Goal: Information Seeking & Learning: Find specific fact

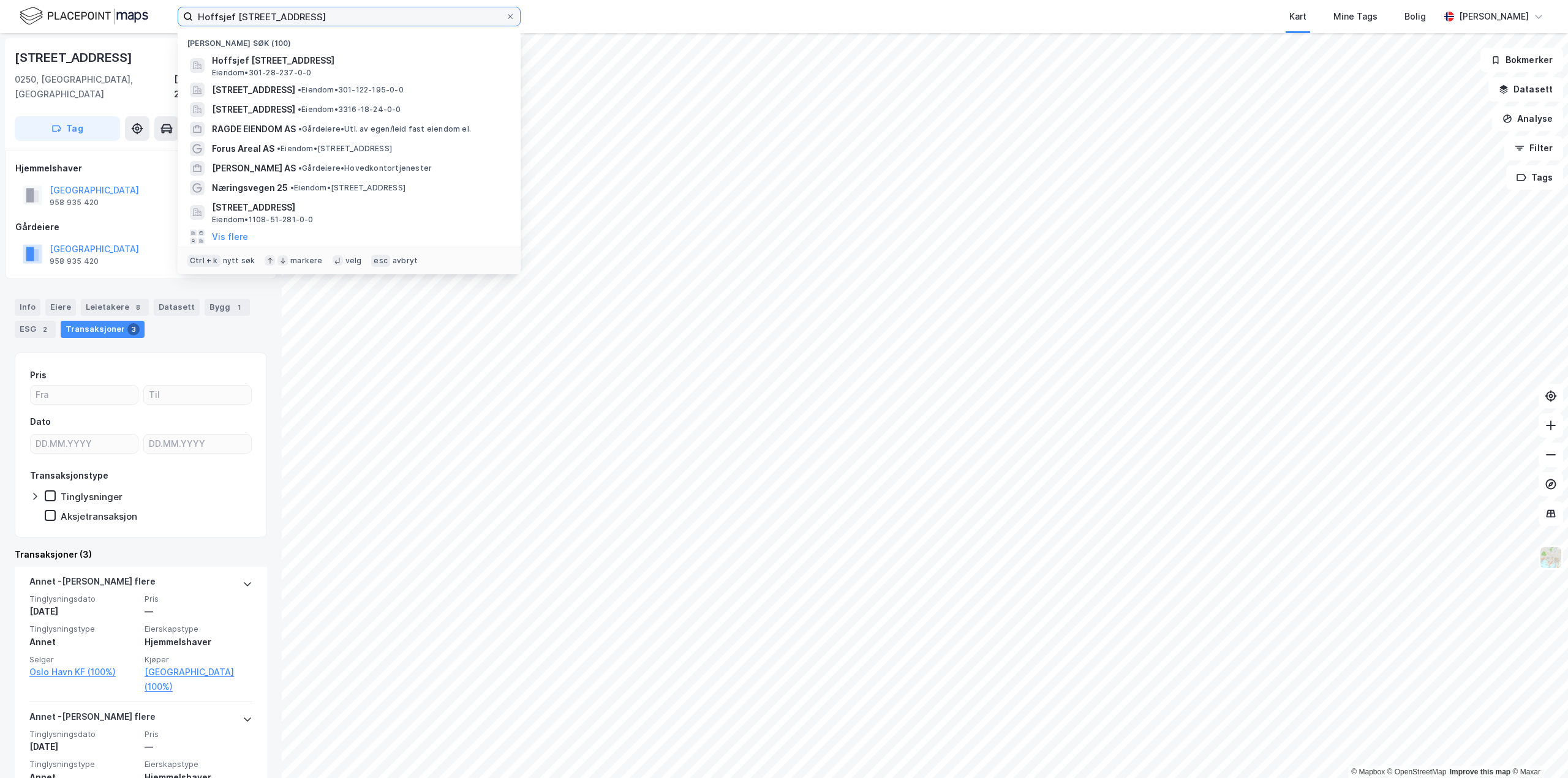
drag, startPoint x: 439, startPoint y: 14, endPoint x: 19, endPoint y: 7, distance: 420.1
click at [21, 8] on div "Hoffsjef [STREET_ADDRESS] Nylige søk (100) Hoffsjef [STREET_ADDRESS], [GEOGRAPH…" at bounding box center [784, 16] width 1568 height 33
paste input "Dronning Maudsgate 10, 1. etg"
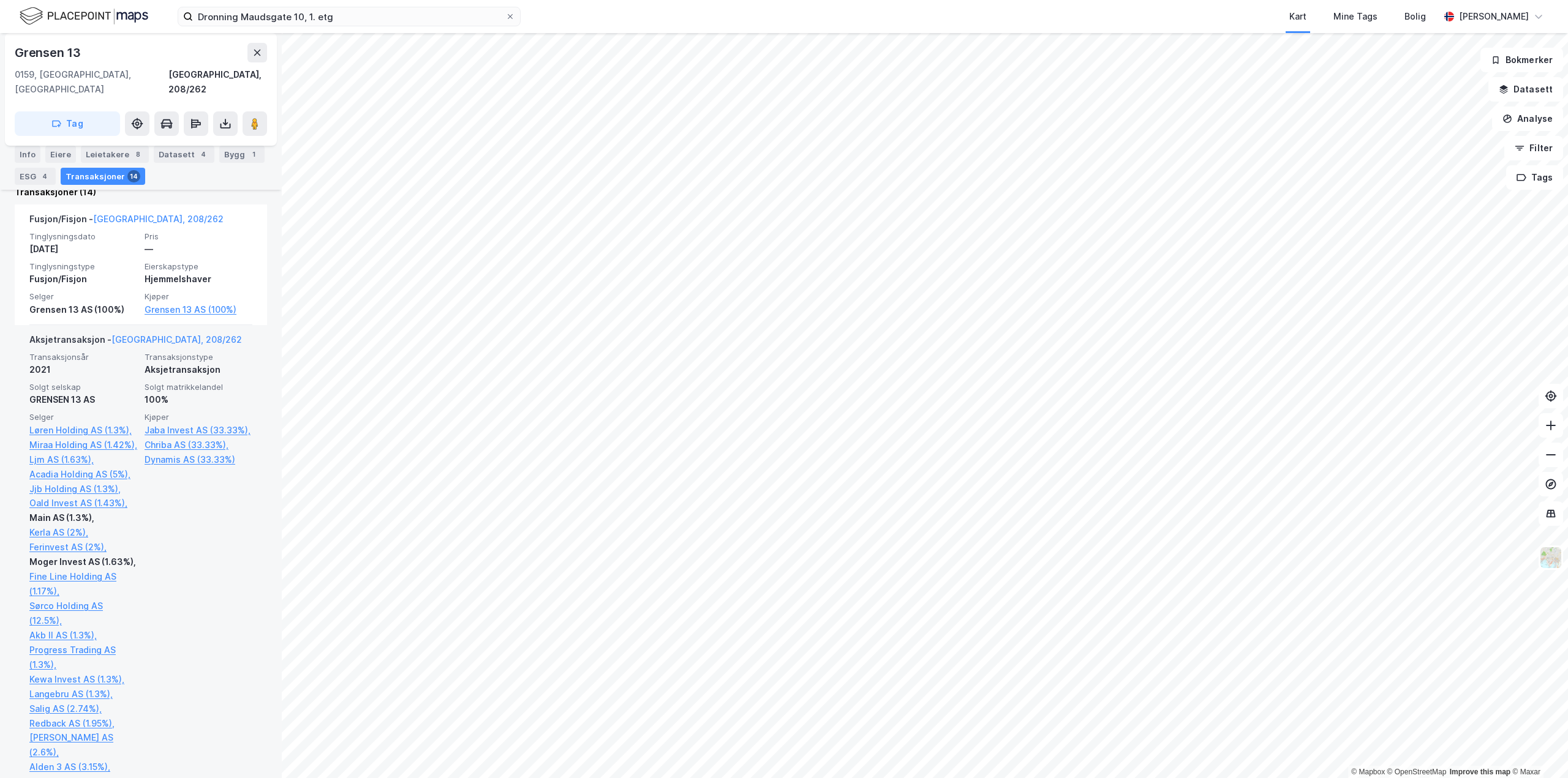
scroll to position [429, 0]
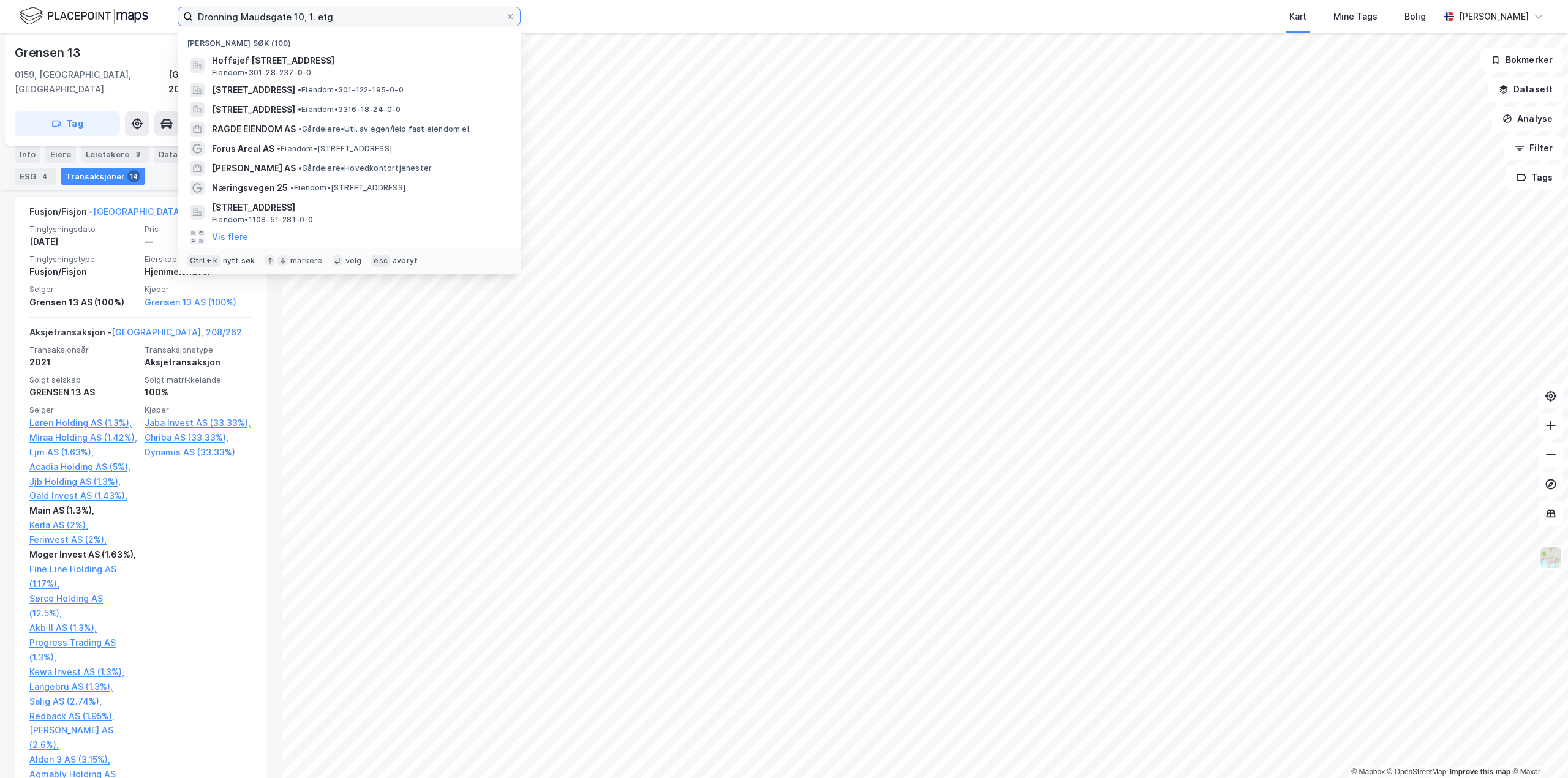
drag, startPoint x: 457, startPoint y: 21, endPoint x: 0, endPoint y: 26, distance: 457.0
click at [0, 30] on div "Dronning Maudsgate 10, 1. etg Nylige søk (100) Hoffsjef [STREET_ADDRESS], [GEOG…" at bounding box center [784, 16] width 1568 height 33
paste input "Thomas [STREET_ADDRESS]"
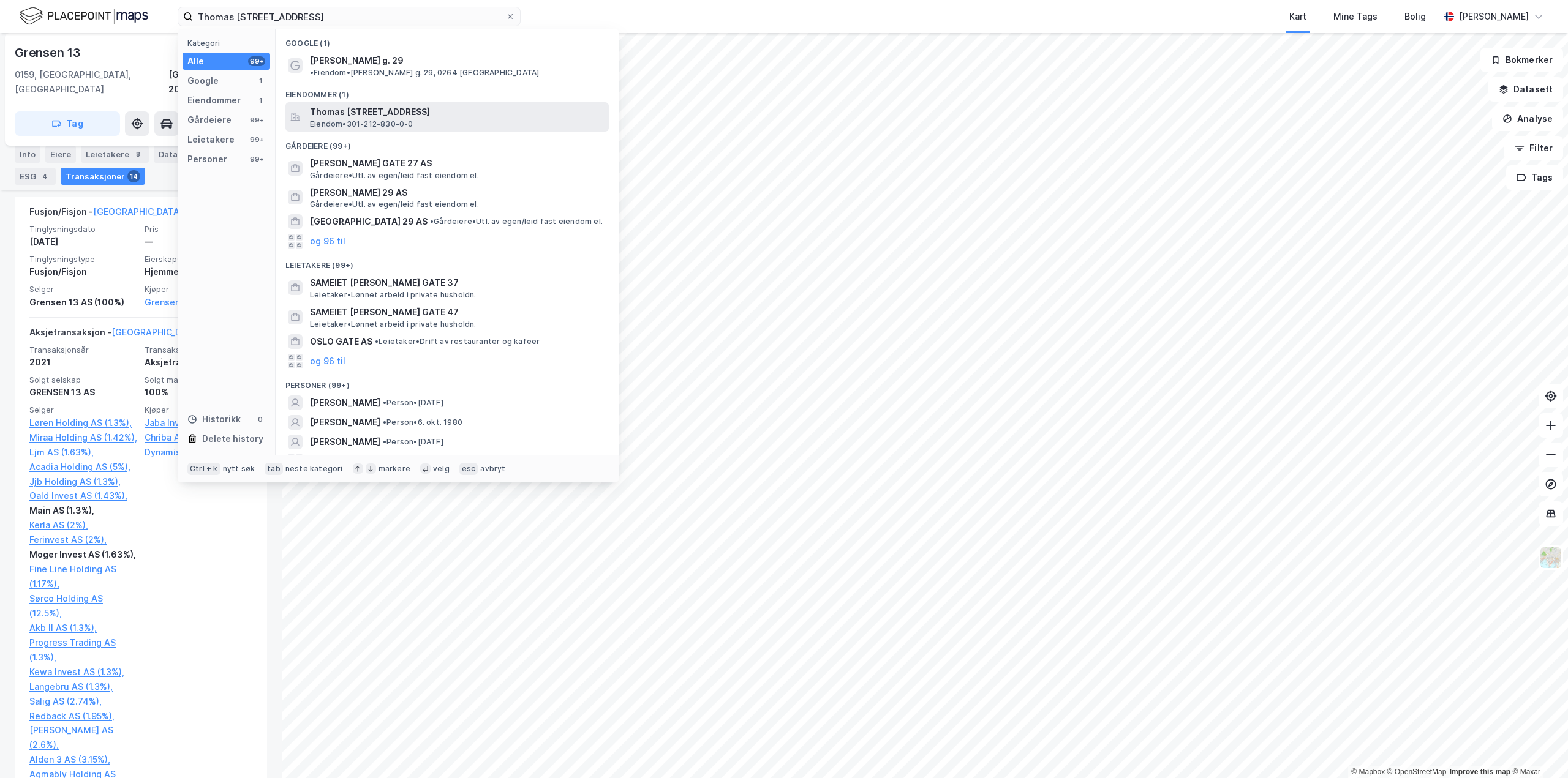
click at [451, 105] on span "Thomas [STREET_ADDRESS]" at bounding box center [457, 112] width 294 height 15
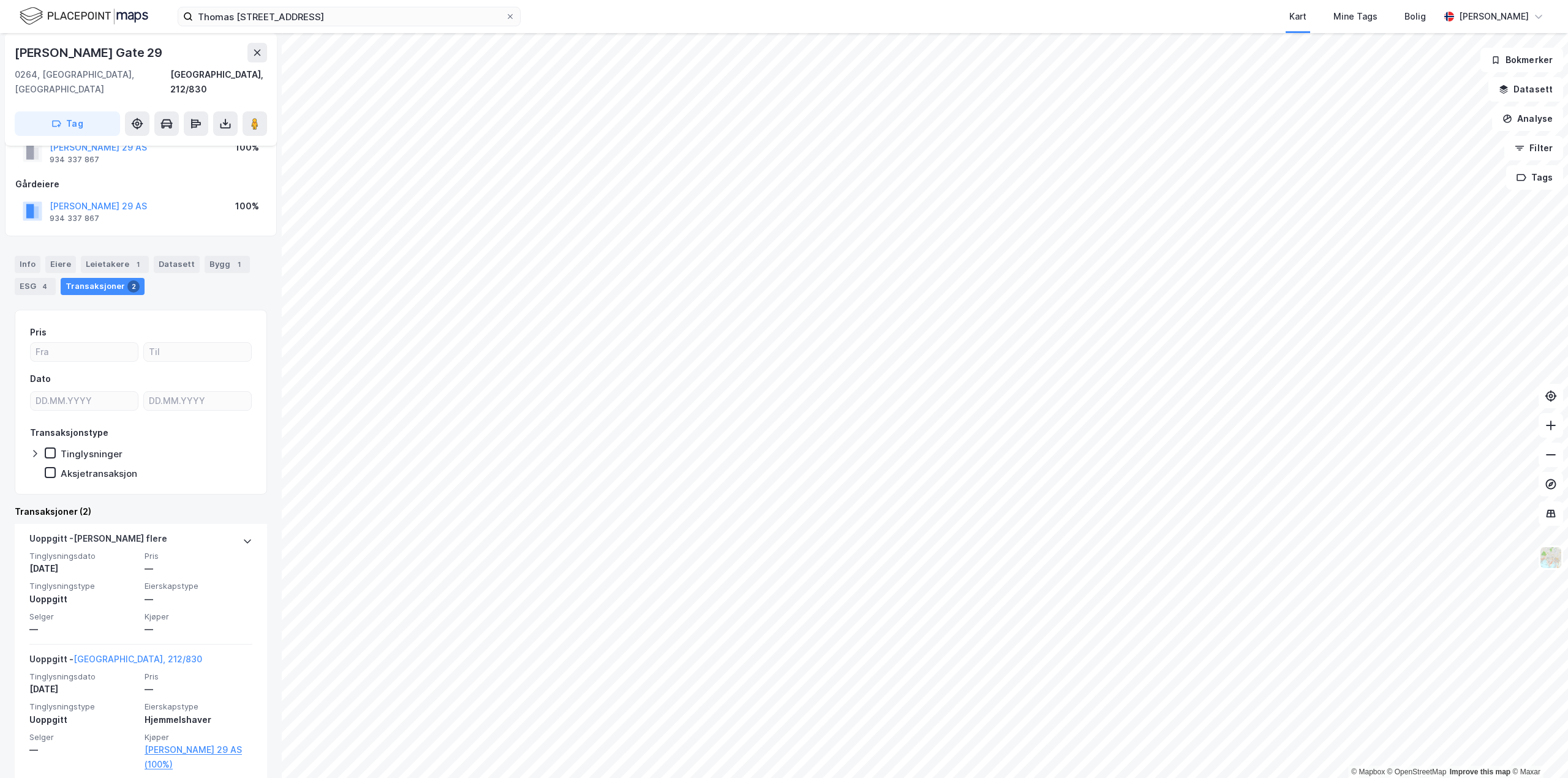
scroll to position [44, 0]
click at [22, 255] on div "Info" at bounding box center [28, 263] width 26 height 17
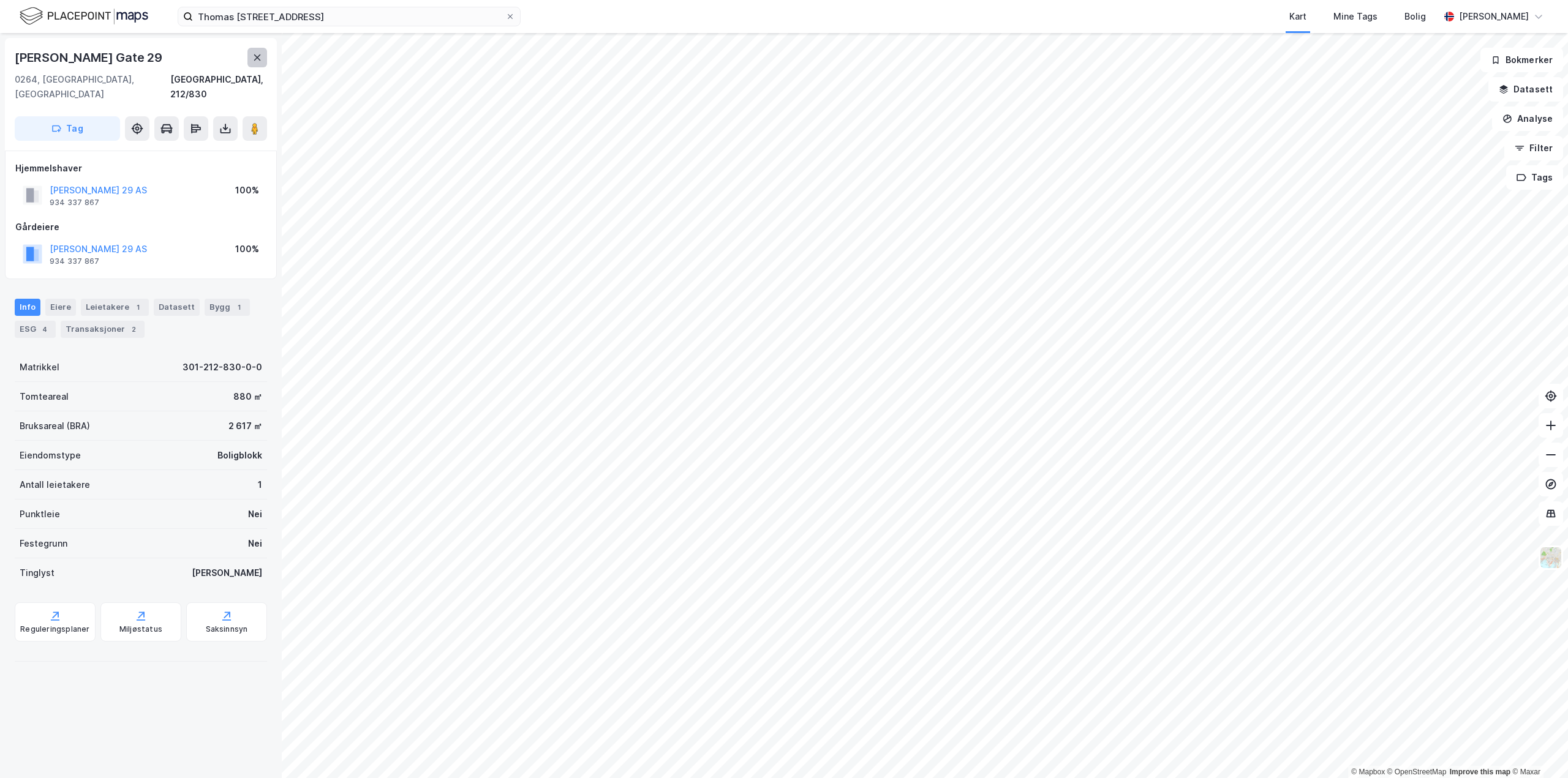
click at [256, 63] on button at bounding box center [257, 58] width 20 height 20
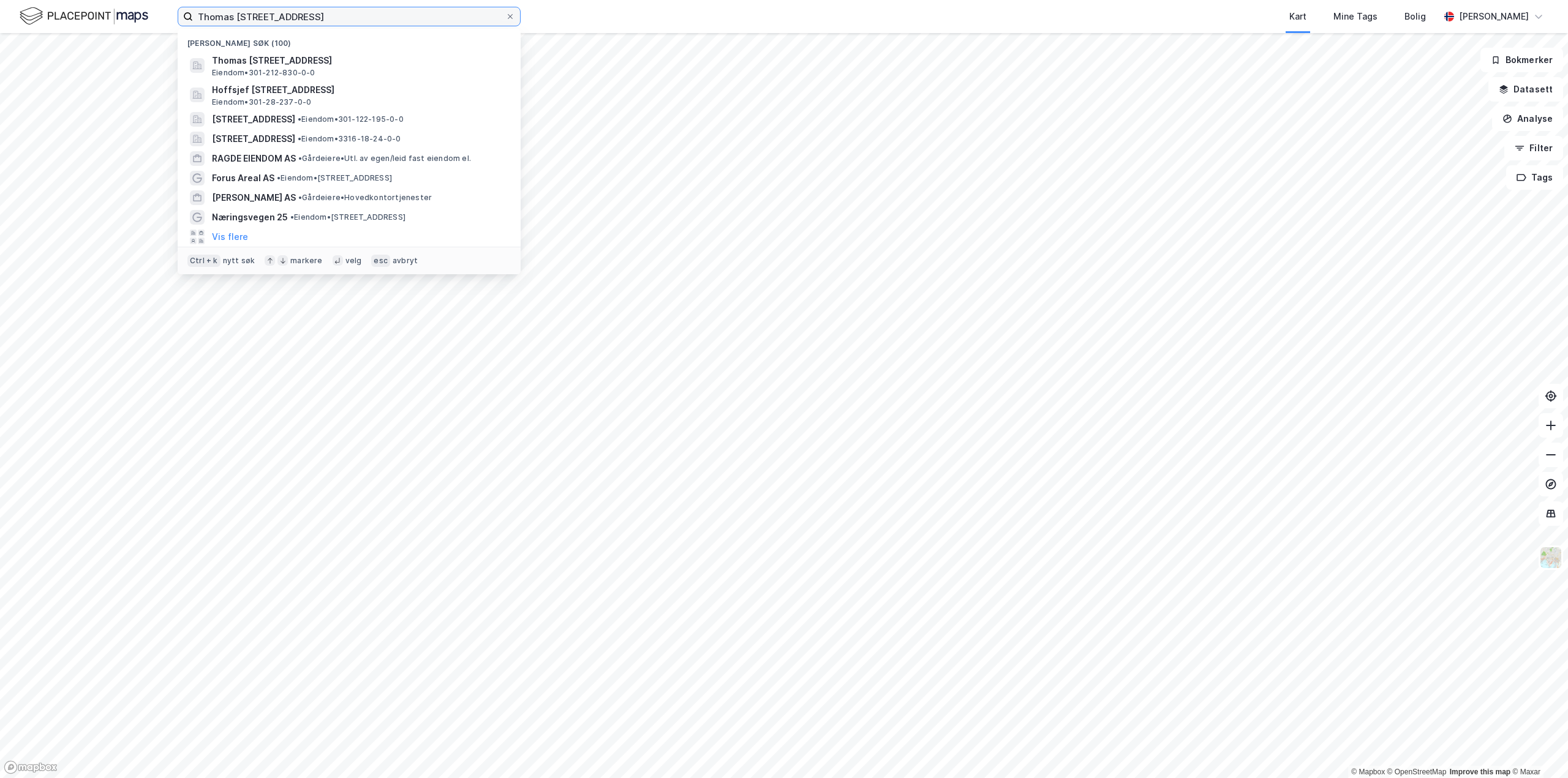
drag, startPoint x: 374, startPoint y: 17, endPoint x: 120, endPoint y: 24, distance: 254.1
click at [120, 24] on div "Thomas [STREET_ADDRESS] Nylige søk (100) [GEOGRAPHIC_DATA][STREET_ADDRESS], [GE…" at bounding box center [784, 16] width 1568 height 33
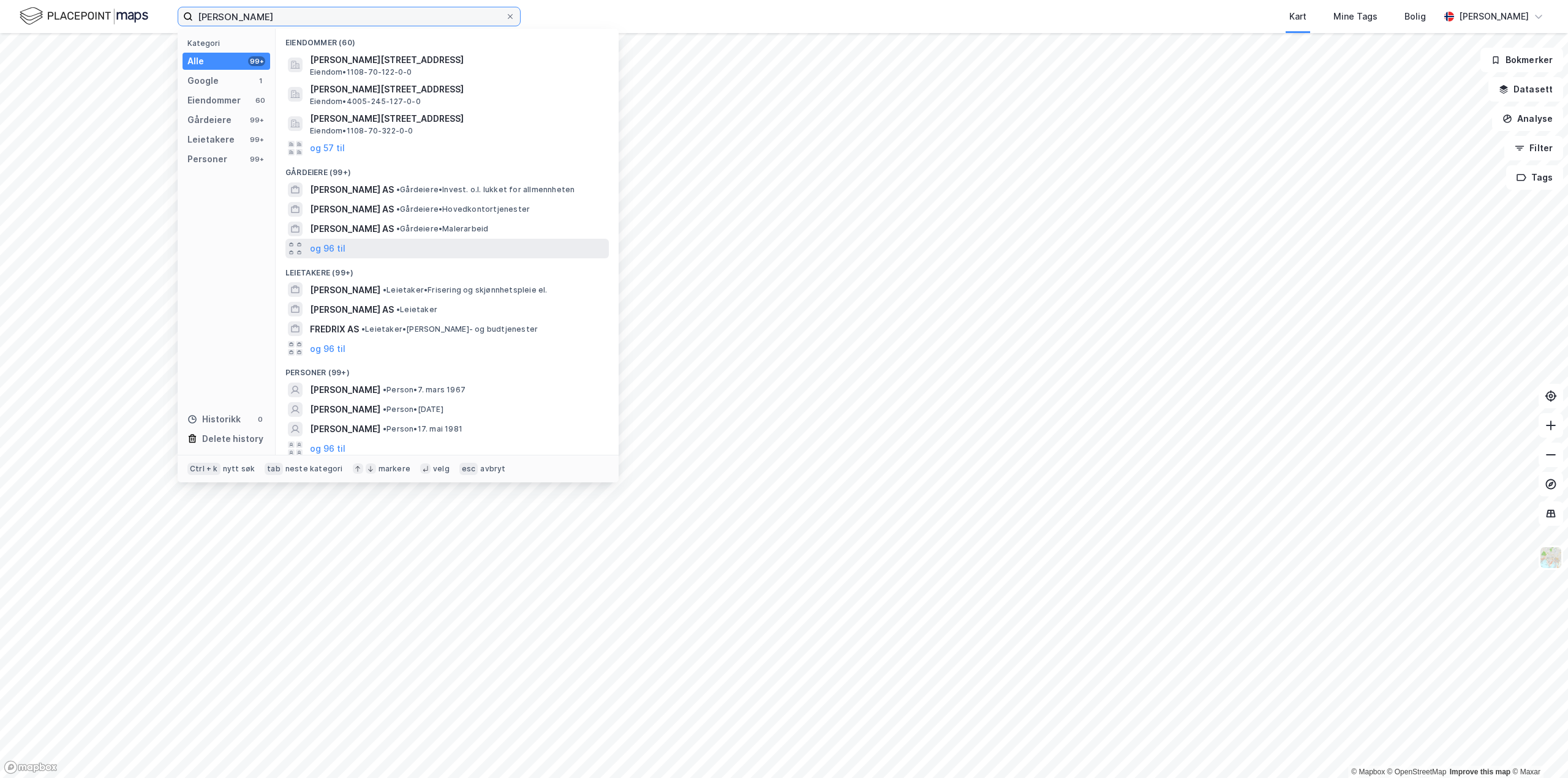
scroll to position [46, 0]
type input "[PERSON_NAME]"
click at [462, 428] on span "• Person • [DATE]" at bounding box center [423, 426] width 80 height 10
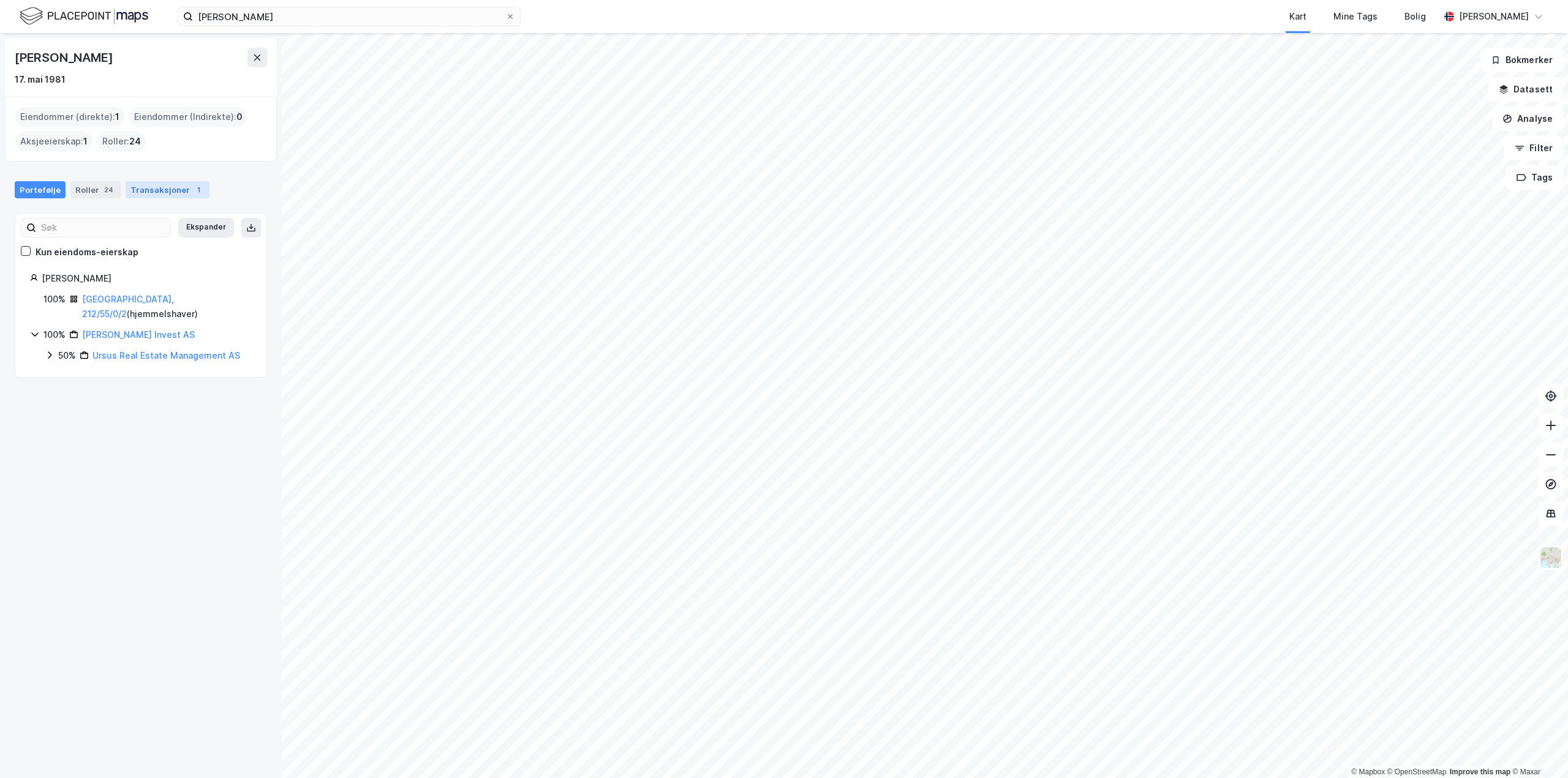
click at [147, 185] on div "Transaksjoner 1" at bounding box center [167, 190] width 84 height 17
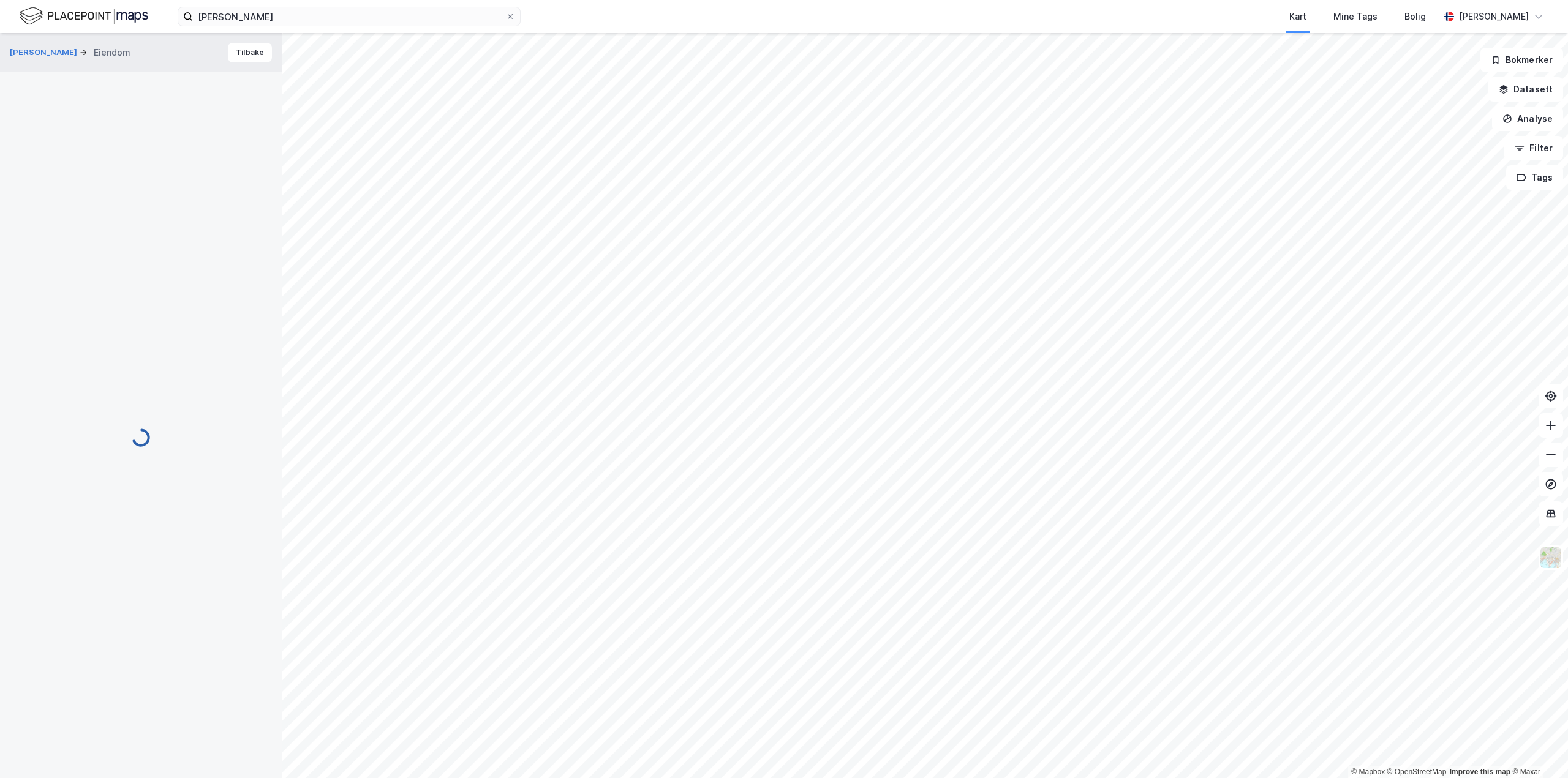
scroll to position [44, 0]
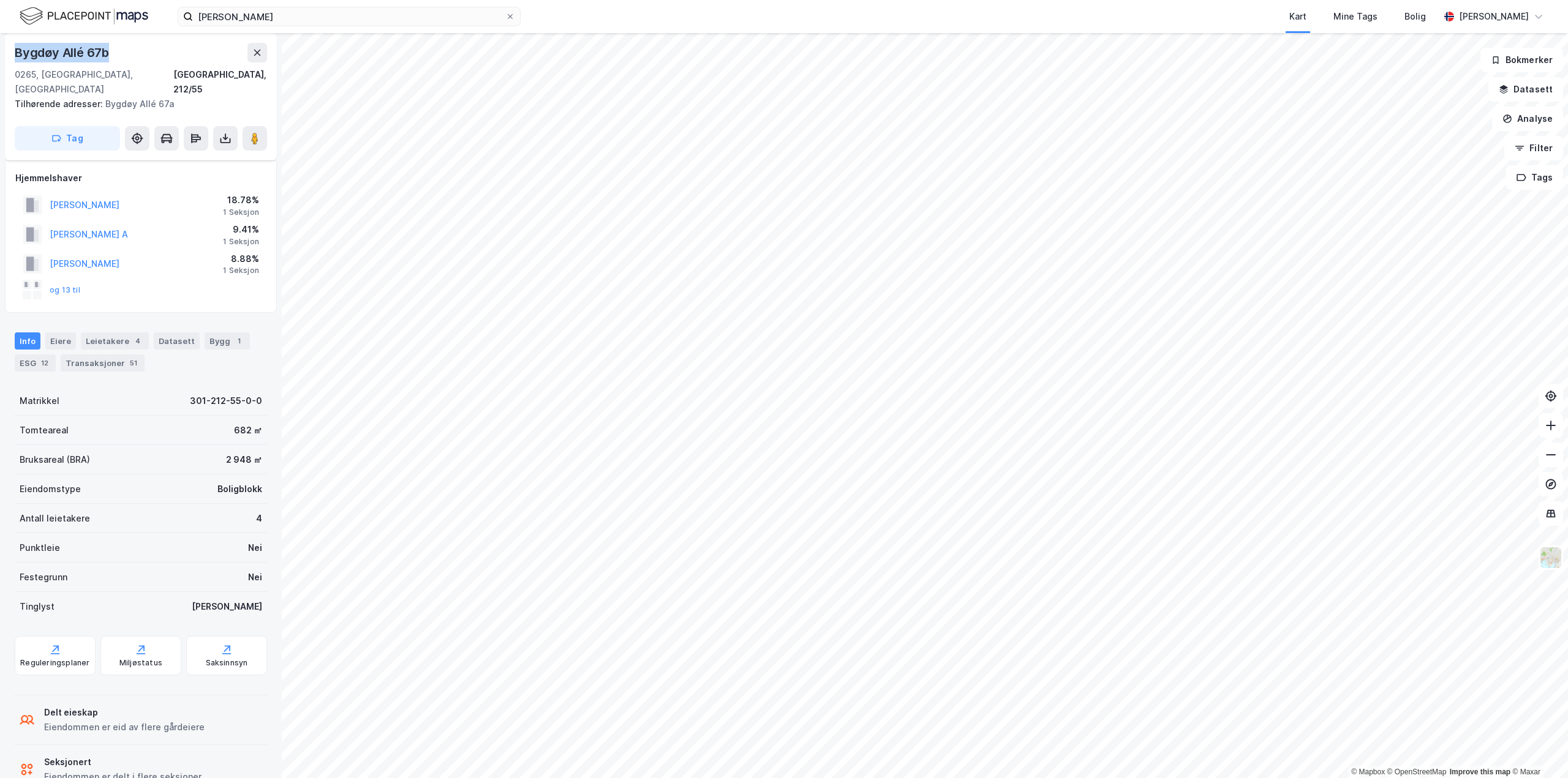
drag, startPoint x: 131, startPoint y: 49, endPoint x: 7, endPoint y: 53, distance: 124.1
click at [7, 53] on div "[STREET_ADDRESS], 212/55 Tilhørende adresser: [STREET_ADDRESS] Tag" at bounding box center [141, 97] width 272 height 127
copy div "Bygdøy Allé 67b"
click at [127, 357] on div "51" at bounding box center [133, 363] width 12 height 12
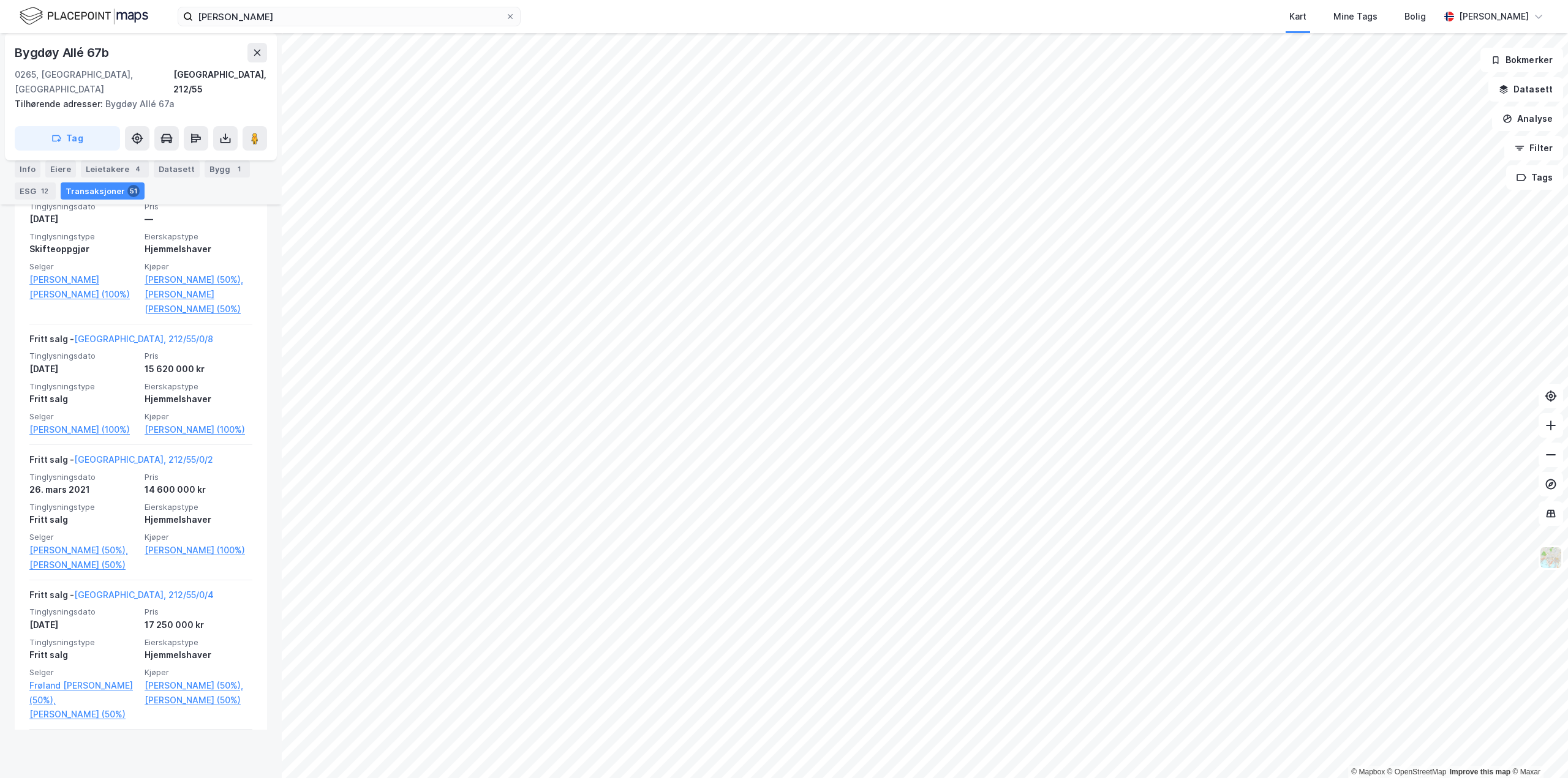
scroll to position [674, 0]
